Goal: Navigation & Orientation: Find specific page/section

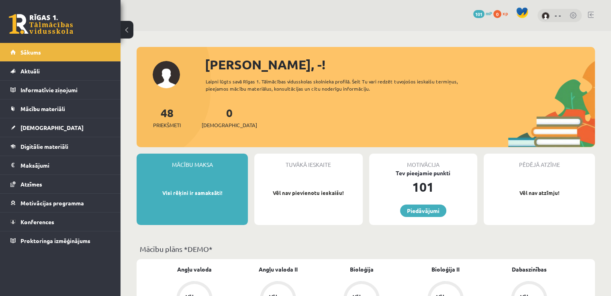
click at [363, 30] on div "0 Dāvanas 101 mP 0 xp - -" at bounding box center [365, 15] width 490 height 31
click at [29, 70] on span "Aktuāli" at bounding box center [29, 70] width 19 height 7
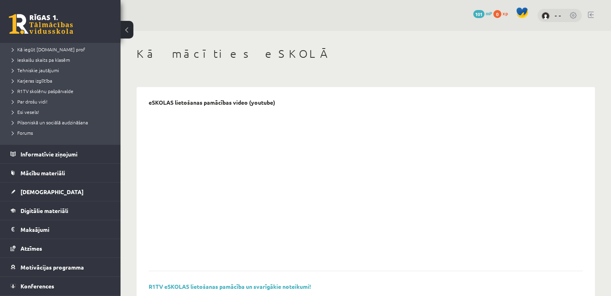
scroll to position [133, 0]
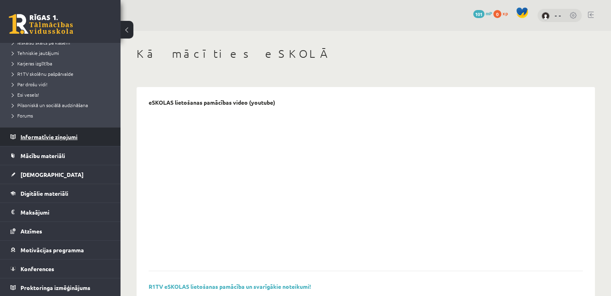
click at [53, 138] on legend "Informatīvie ziņojumi 0" at bounding box center [65, 137] width 90 height 18
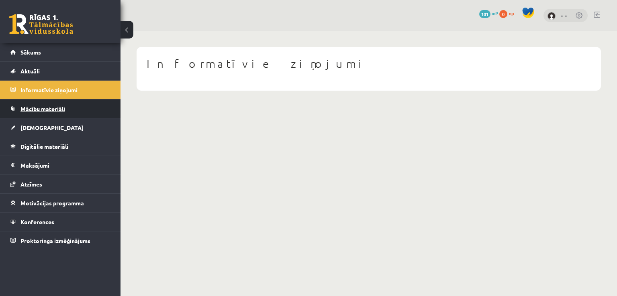
click at [32, 104] on link "Mācību materiāli" at bounding box center [60, 109] width 100 height 18
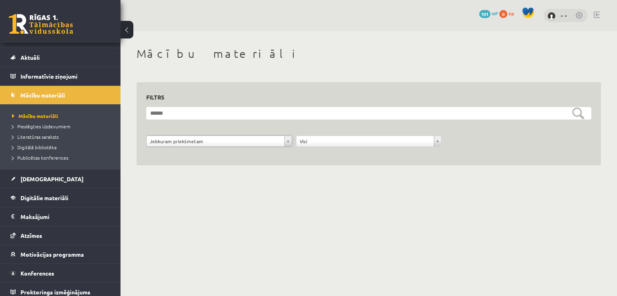
scroll to position [18, 0]
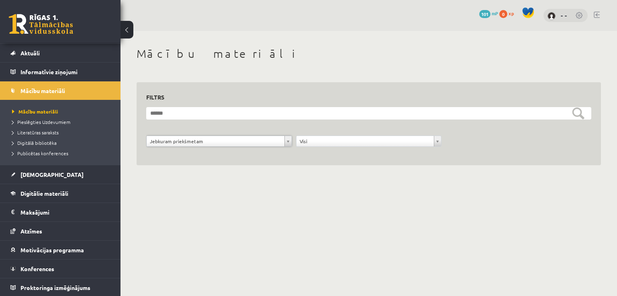
click at [554, 16] on img at bounding box center [551, 16] width 8 height 8
click at [562, 16] on link "- -" at bounding box center [564, 15] width 6 height 8
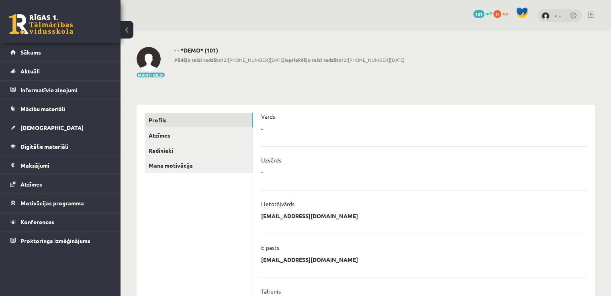
click at [278, 129] on div "- * ******** Atcelt" at bounding box center [424, 131] width 326 height 12
click at [265, 133] on div "- * ******** Atcelt" at bounding box center [424, 131] width 326 height 12
drag, startPoint x: 316, startPoint y: 135, endPoint x: 315, endPoint y: 131, distance: 4.2
click at [315, 131] on div "- * ******** Atcelt" at bounding box center [424, 131] width 326 height 12
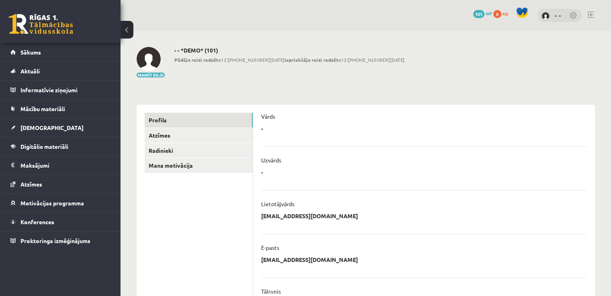
click at [277, 169] on div "- * ******** Atcelt" at bounding box center [424, 175] width 326 height 12
click at [520, 12] on span at bounding box center [522, 13] width 12 height 12
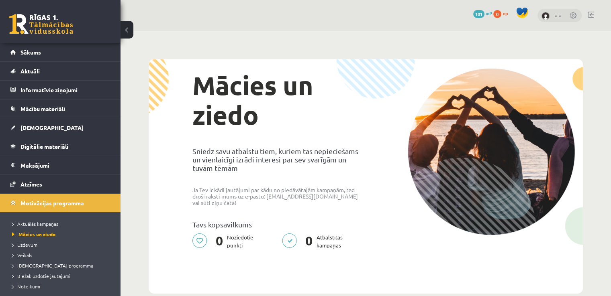
click at [573, 13] on link at bounding box center [574, 16] width 8 height 8
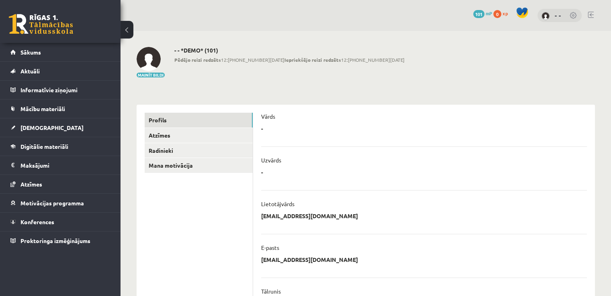
click at [575, 16] on link at bounding box center [574, 16] width 8 height 8
click at [591, 16] on link at bounding box center [591, 15] width 6 height 6
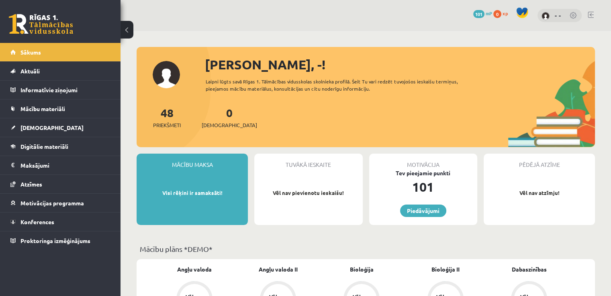
click at [334, 114] on div "48 Priekšmeti 0 Ieskaites" at bounding box center [366, 125] width 458 height 43
click at [166, 109] on link "48 Priekšmeti" at bounding box center [167, 118] width 28 height 24
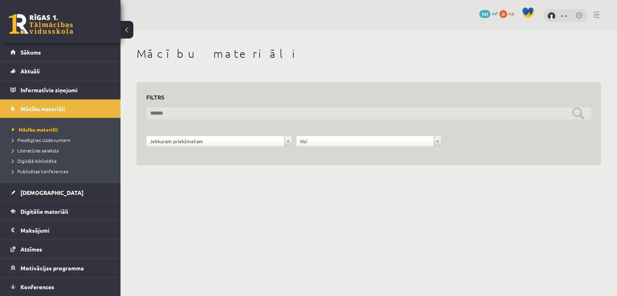
click at [189, 119] on input "text" at bounding box center [368, 113] width 445 height 12
click at [190, 118] on input "text" at bounding box center [368, 113] width 445 height 12
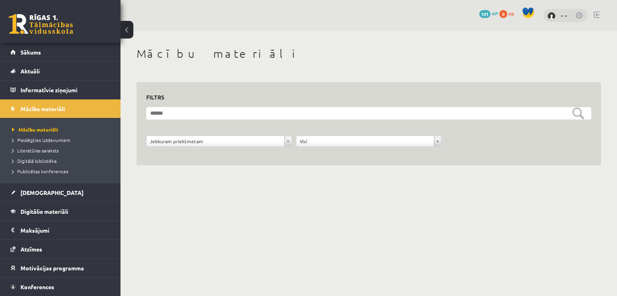
click at [207, 54] on h1 "Mācību materiāli" at bounding box center [369, 54] width 464 height 14
